Goal: Navigation & Orientation: Understand site structure

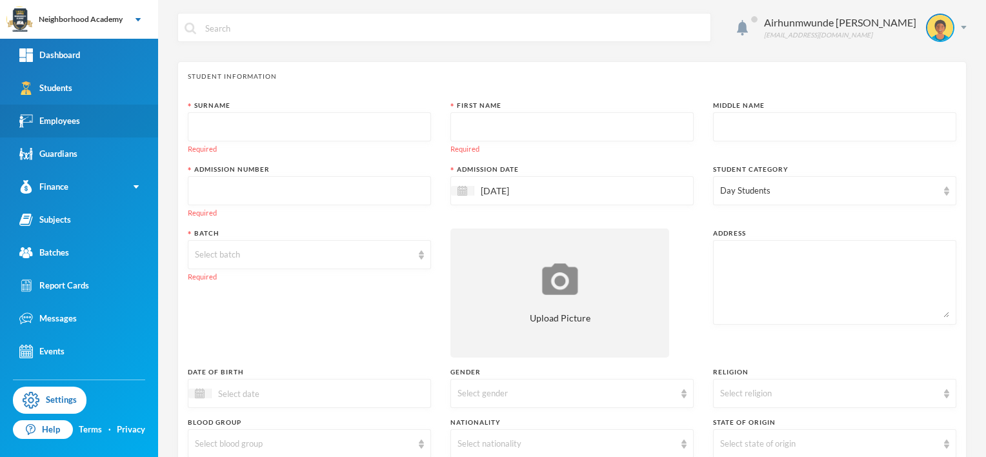
click at [62, 119] on div "Employees" at bounding box center [49, 121] width 61 height 14
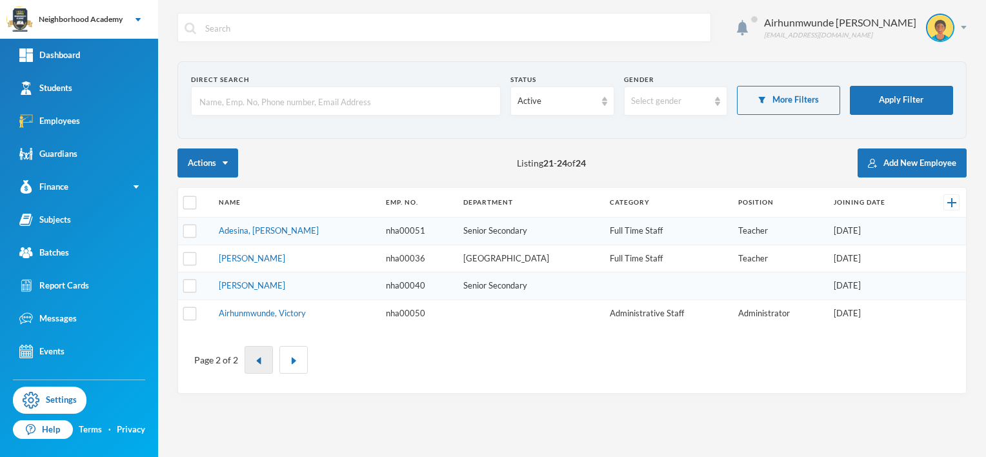
click at [258, 359] on img "button" at bounding box center [259, 361] width 8 height 8
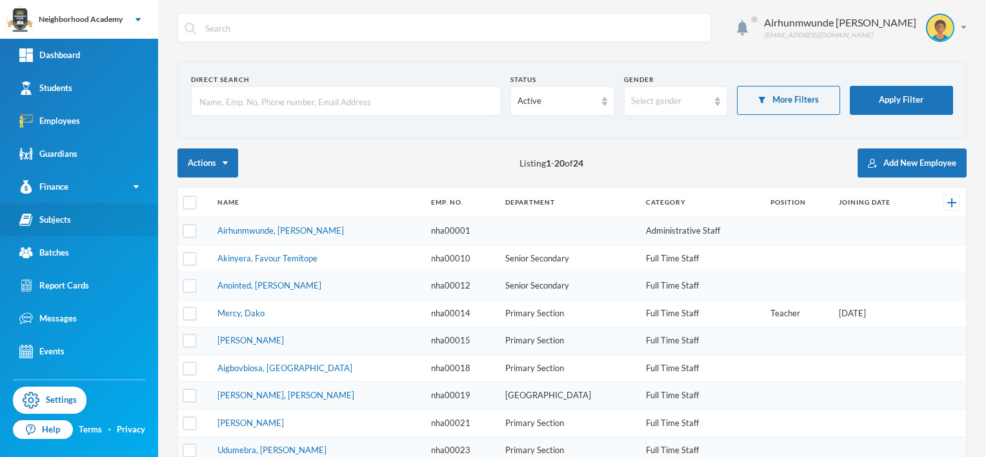
click at [67, 224] on div "Subjects" at bounding box center [45, 220] width 52 height 14
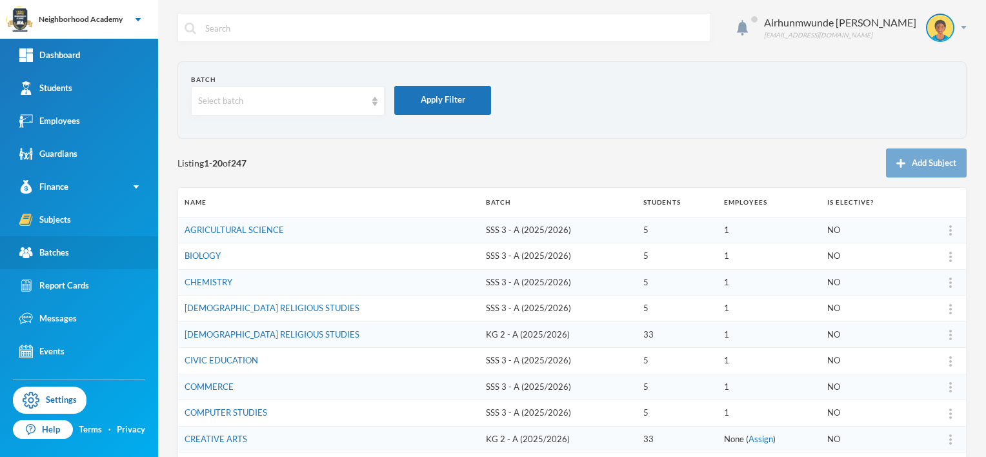
click at [57, 254] on div "Batches" at bounding box center [44, 253] width 50 height 14
